Goal: Find specific page/section: Find specific page/section

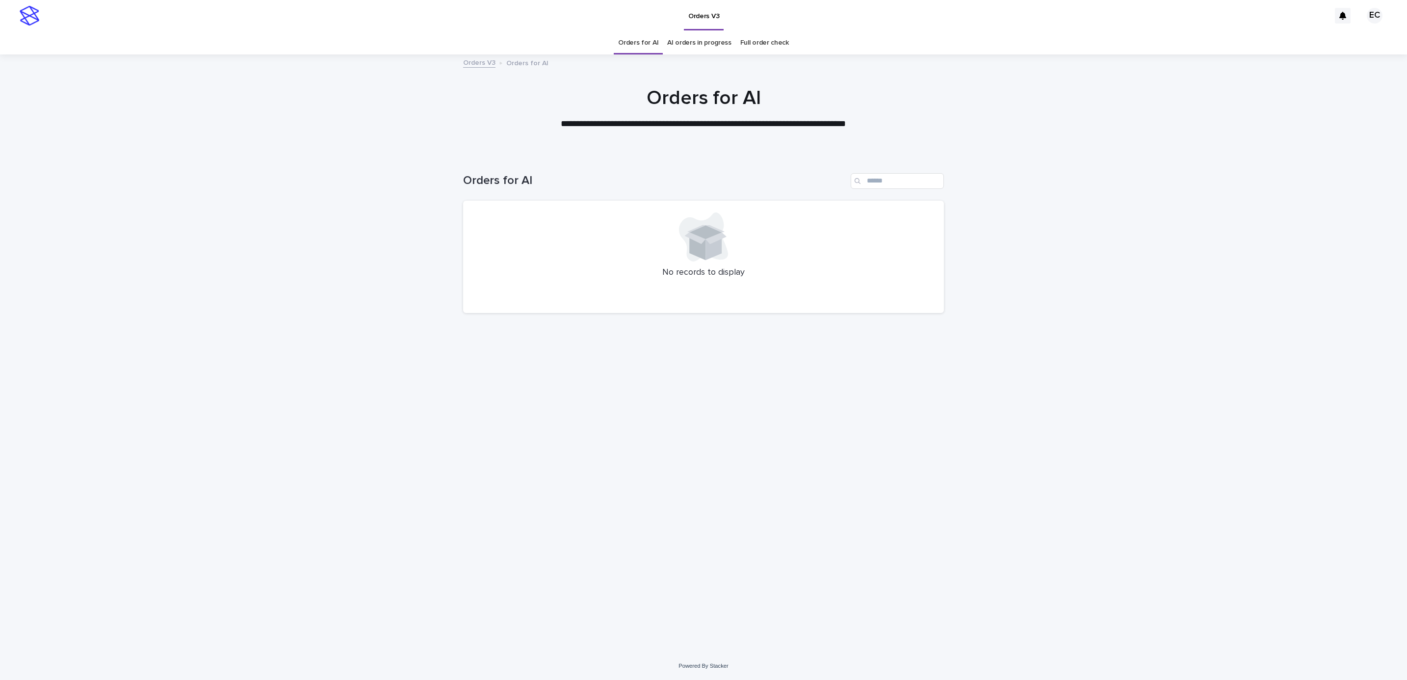
drag, startPoint x: 325, startPoint y: 151, endPoint x: 420, endPoint y: 140, distance: 95.2
click at [325, 151] on div at bounding box center [703, 104] width 1407 height 98
click at [684, 42] on link "AI orders in progress" at bounding box center [699, 42] width 64 height 23
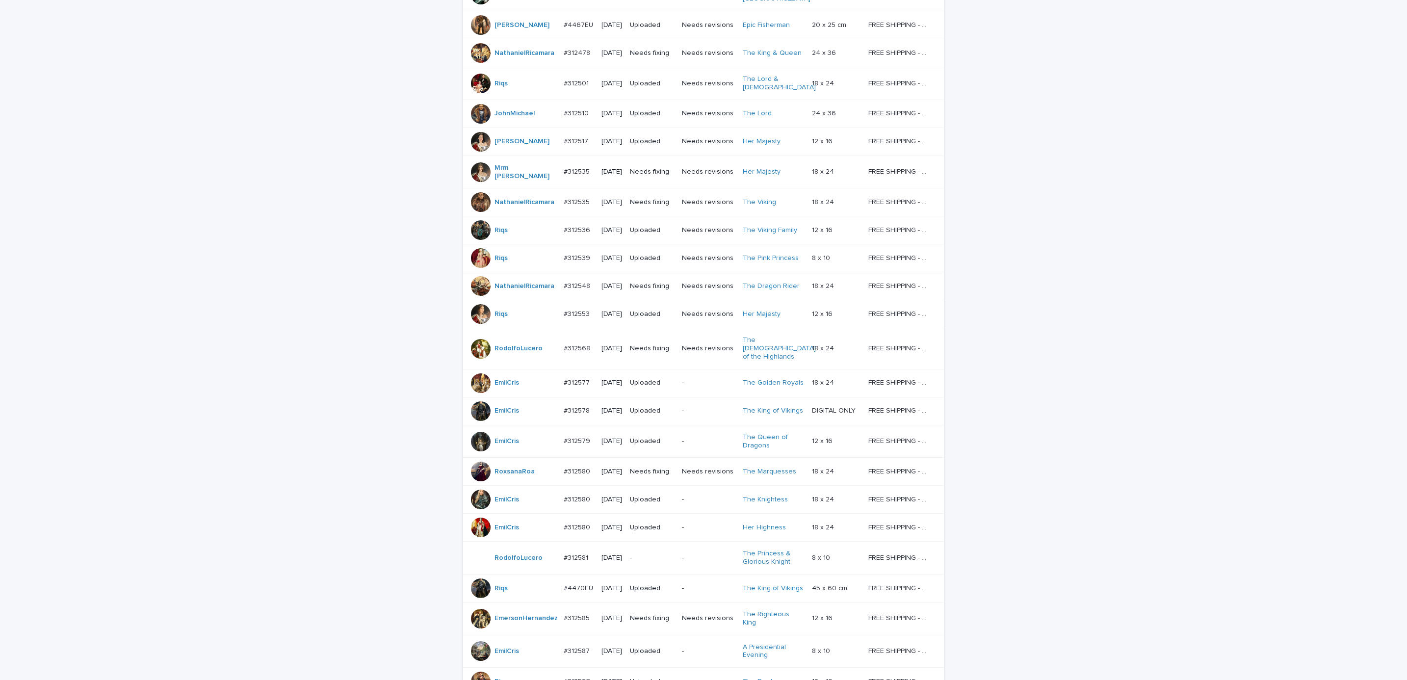
scroll to position [547, 0]
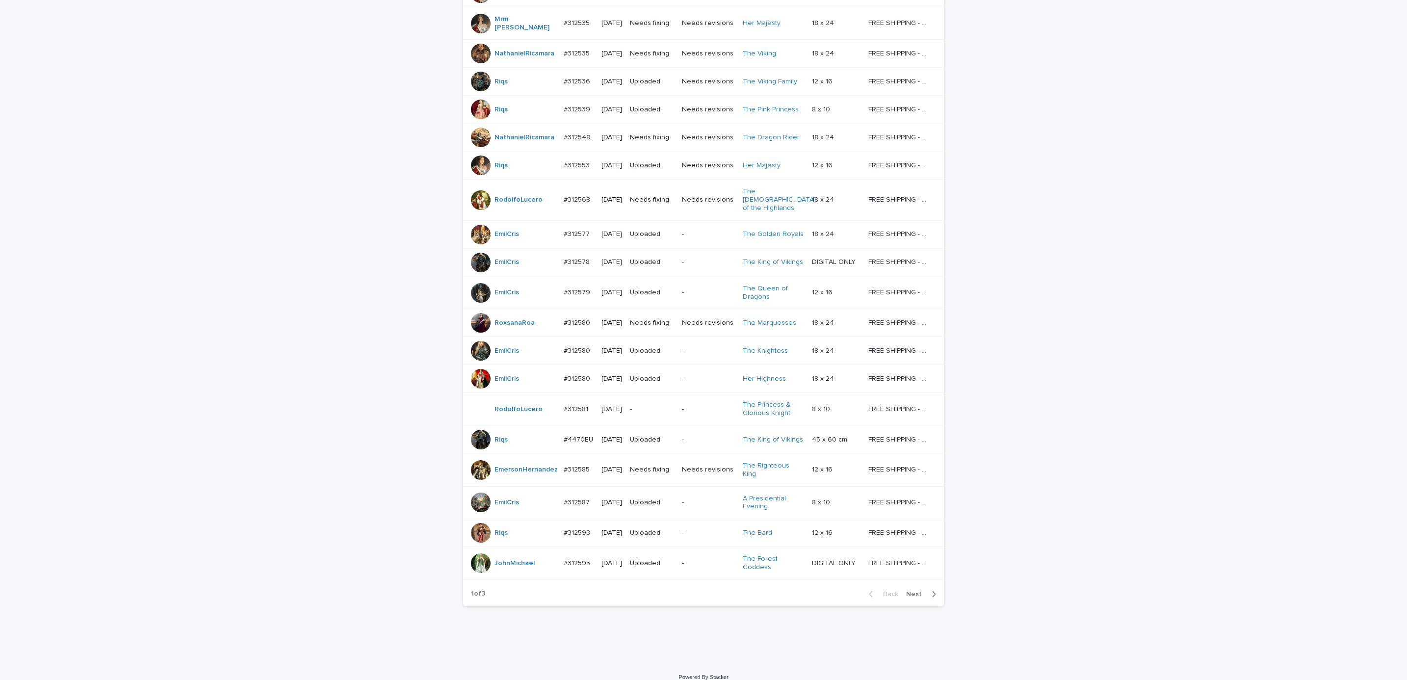
click at [912, 591] on span "Next" at bounding box center [917, 594] width 22 height 7
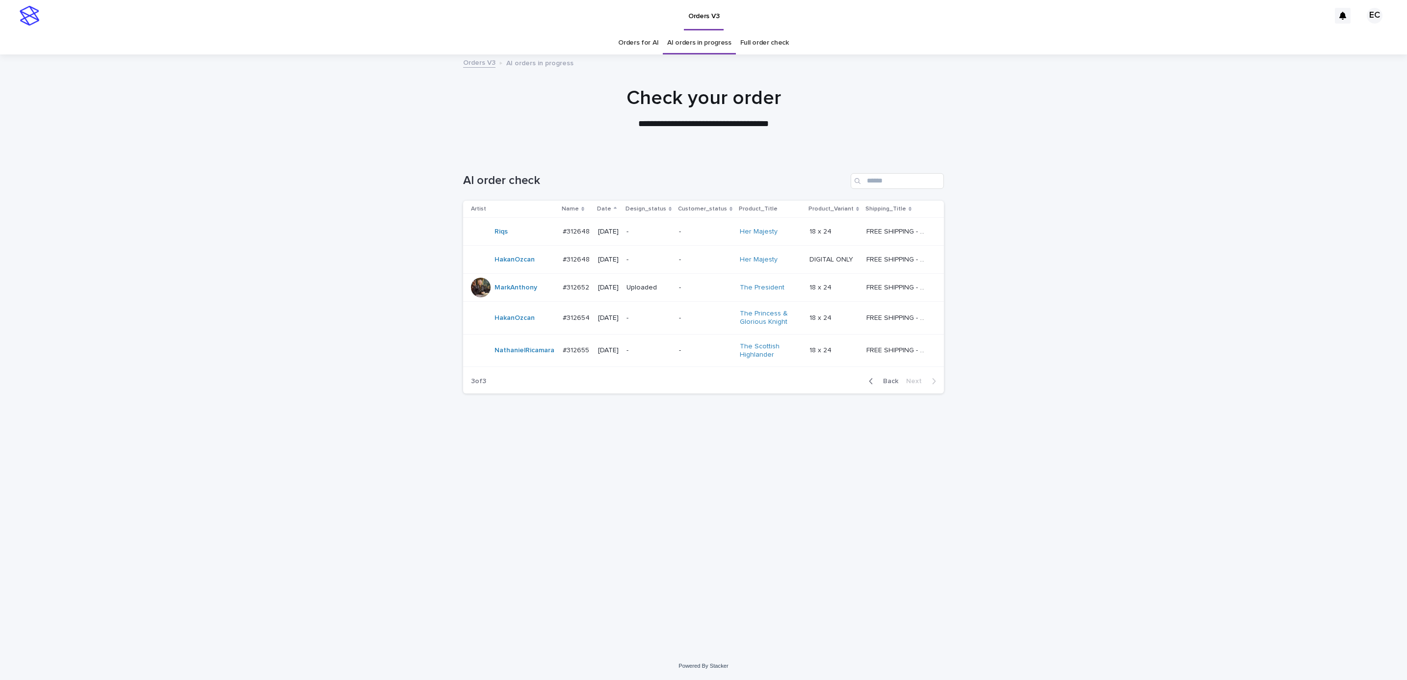
click at [657, 41] on link "Orders for AI" at bounding box center [638, 42] width 40 height 23
